Goal: Find specific page/section

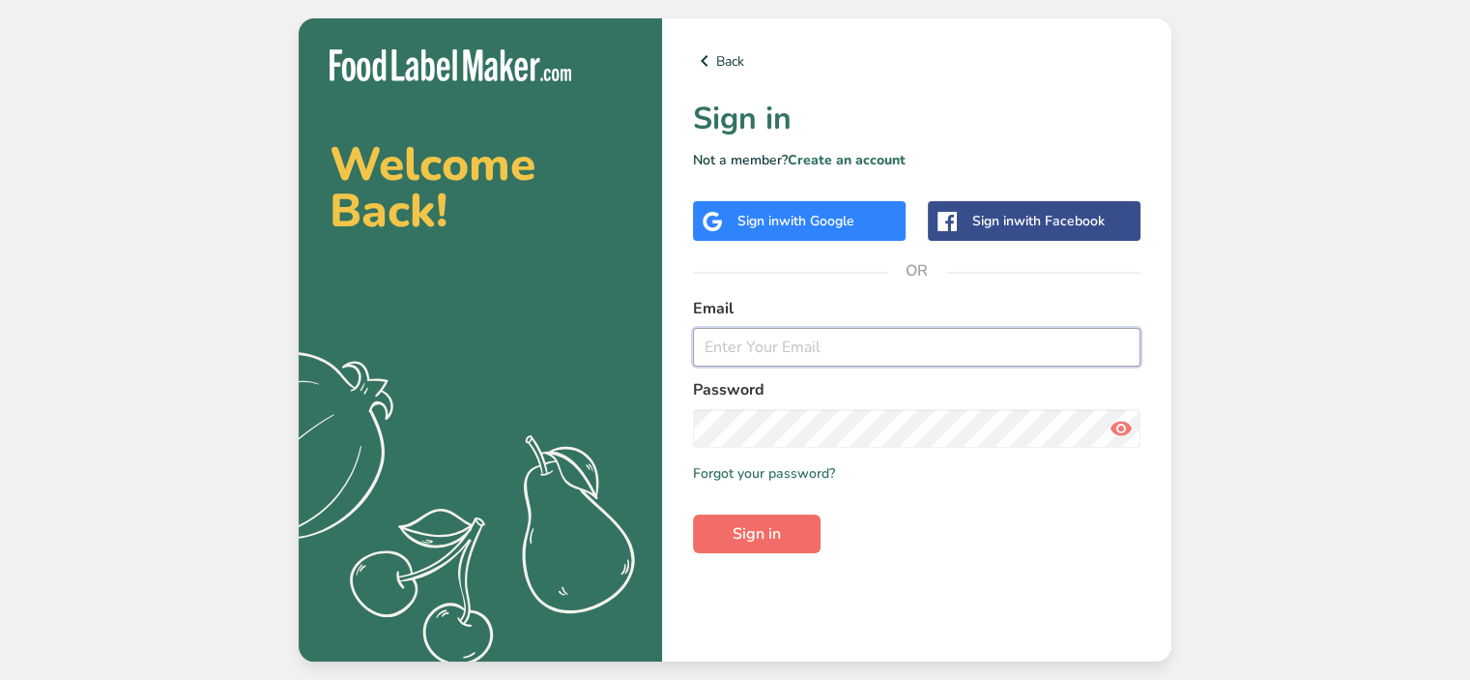
type input "[EMAIL_ADDRESS][DOMAIN_NAME]"
click at [754, 520] on button "Sign in" at bounding box center [757, 533] width 128 height 39
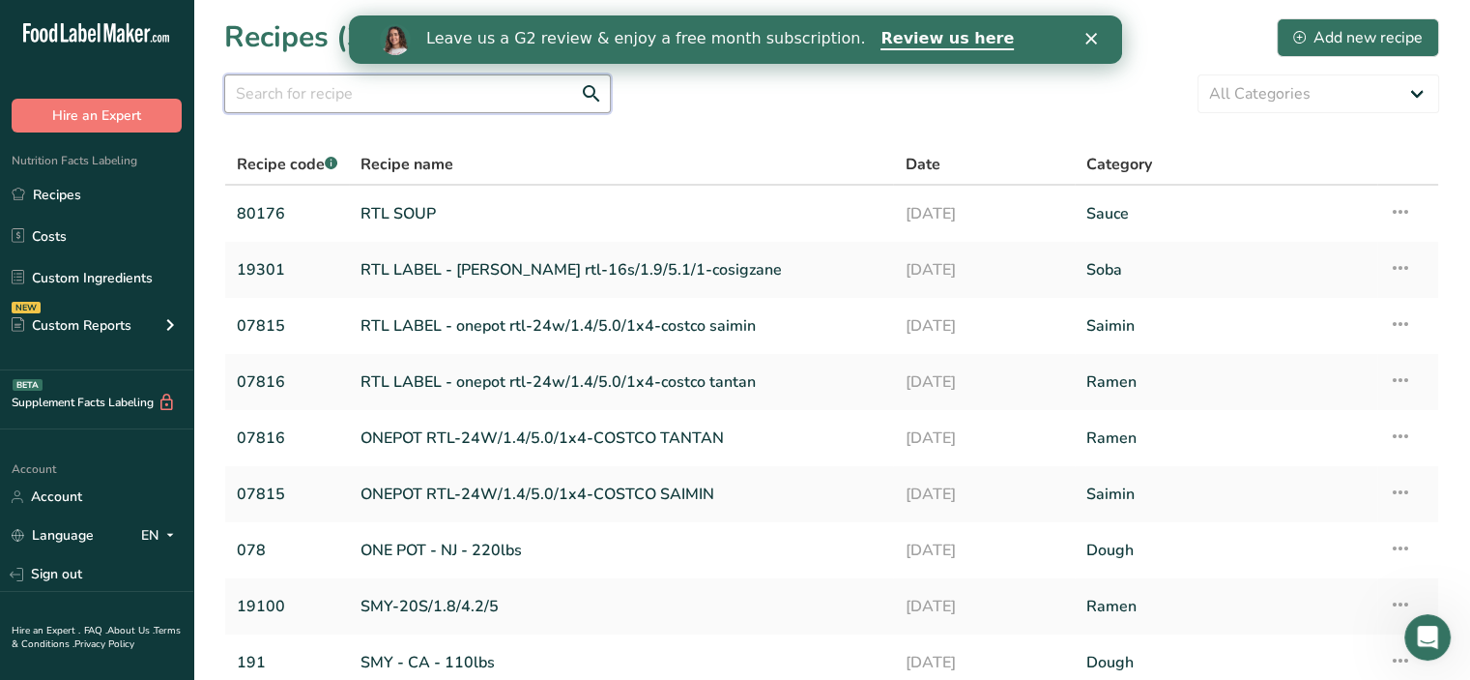
click at [336, 102] on input "text" at bounding box center [417, 93] width 387 height 39
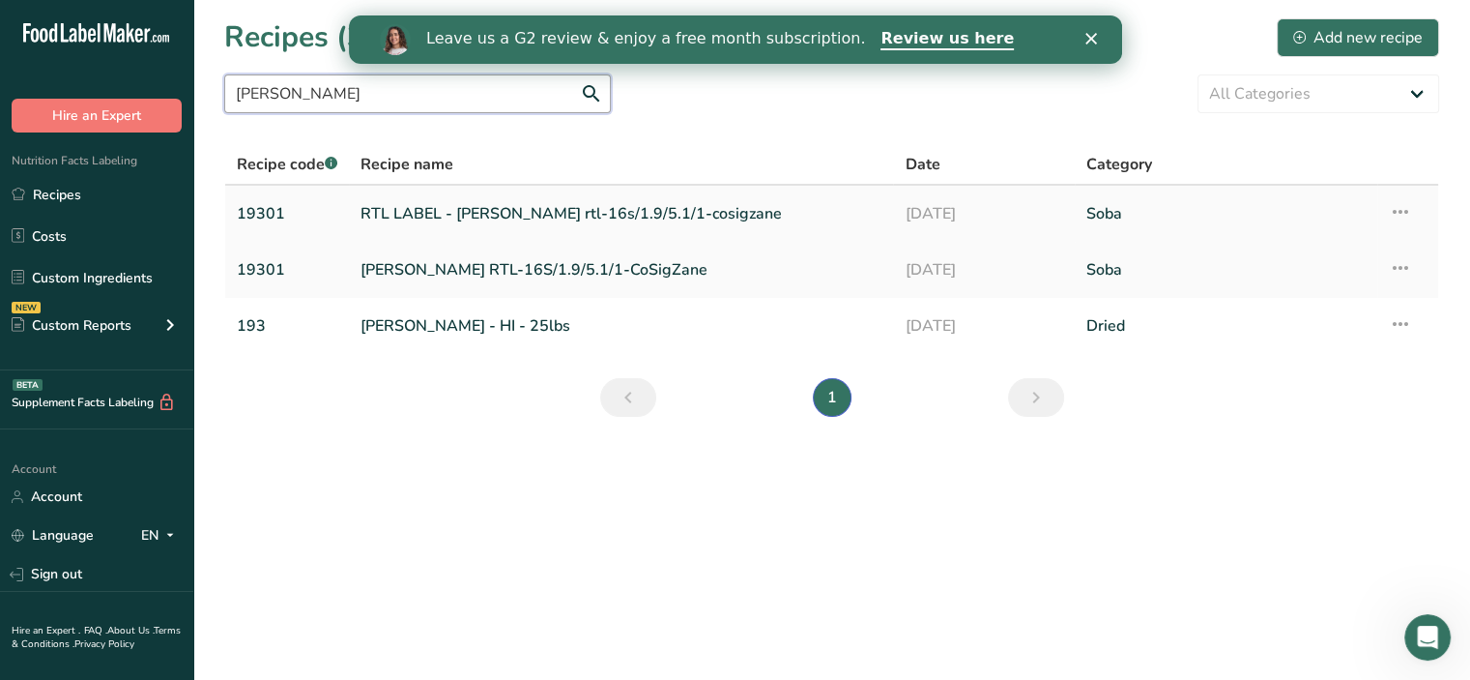
type input "[PERSON_NAME]"
click at [421, 204] on link "RTL LABEL - [PERSON_NAME] rtl-16s/1.9/5.1/1-cosigzane" at bounding box center [621, 213] width 521 height 41
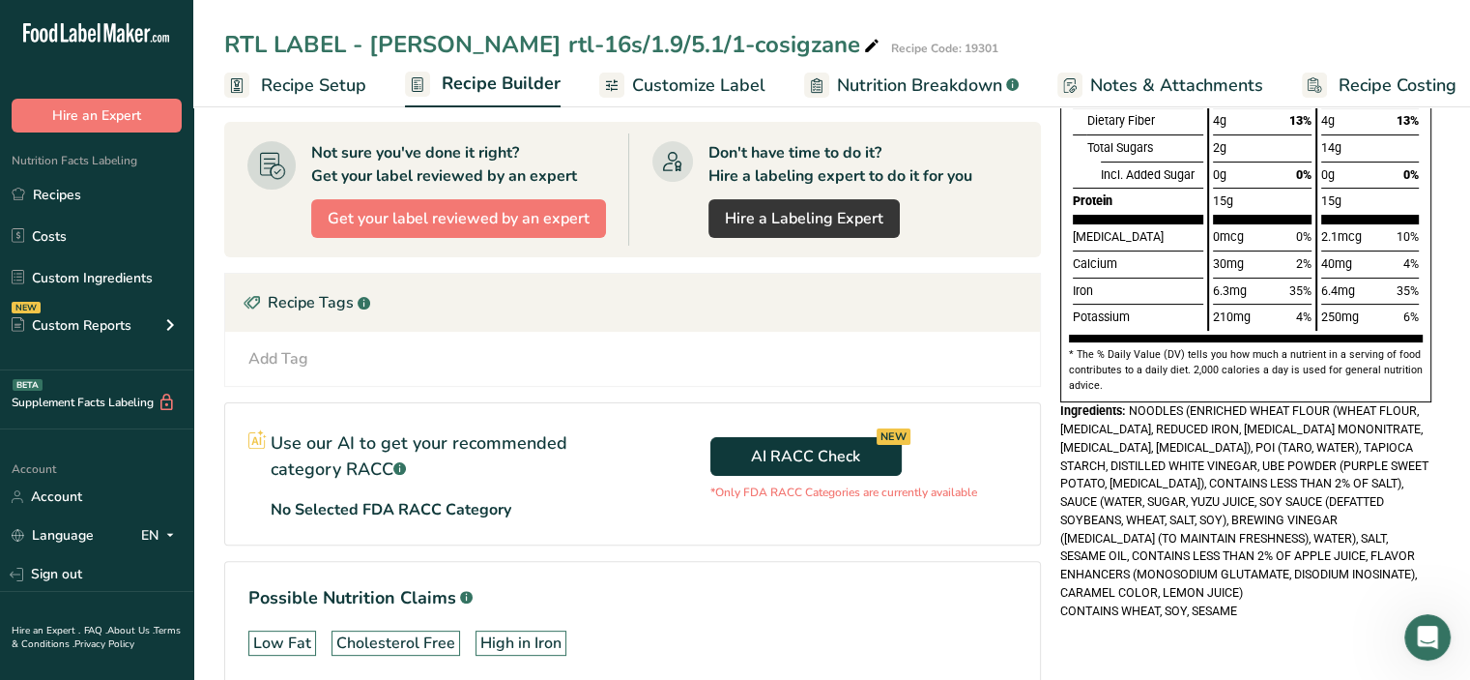
scroll to position [147, 0]
